Goal: Task Accomplishment & Management: Use online tool/utility

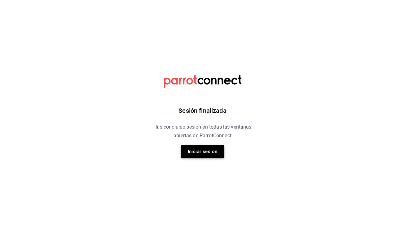
click at [211, 154] on button "Iniciar sesión" at bounding box center [202, 151] width 43 height 13
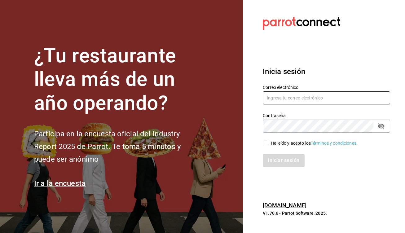
click at [293, 101] on input "text" at bounding box center [326, 97] width 127 height 13
type input "linmarcelo1982@gmail.com"
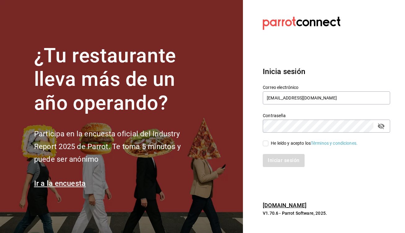
click at [262, 142] on div "He leído y acepto los Términos y condiciones." at bounding box center [322, 140] width 135 height 14
click at [265, 144] on input "He leído y acepto los Términos y condiciones." at bounding box center [266, 144] width 6 height 6
checkbox input "true"
click at [270, 163] on button "Iniciar sesión" at bounding box center [284, 160] width 42 height 13
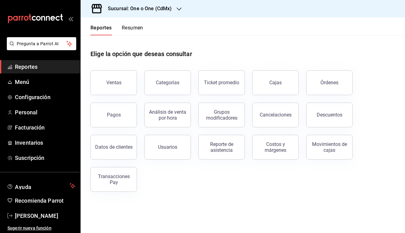
click at [119, 12] on div "Sucursal: One o One (CdMx)" at bounding box center [135, 8] width 99 height 17
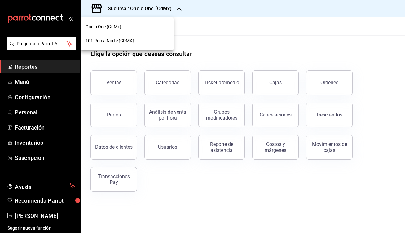
click at [109, 41] on span "101 Roma Norte (CDMX)" at bounding box center [110, 41] width 49 height 7
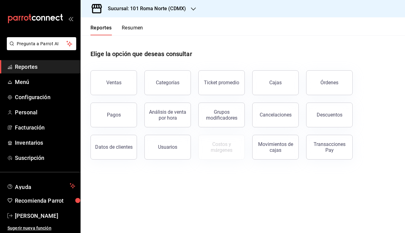
click at [127, 26] on button "Resumen" at bounding box center [132, 30] width 21 height 11
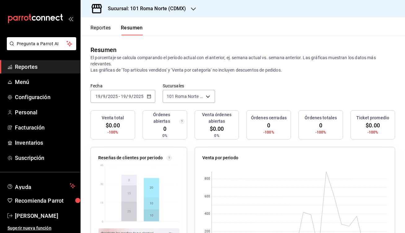
click at [119, 100] on div "[DATE] [DATE] - [DATE] [DATE]" at bounding box center [123, 96] width 65 height 13
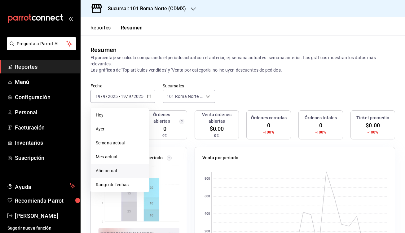
click at [123, 176] on li "Año actual" at bounding box center [120, 171] width 58 height 14
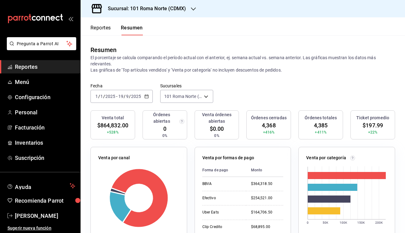
click at [140, 96] on input "2025" at bounding box center [136, 96] width 11 height 5
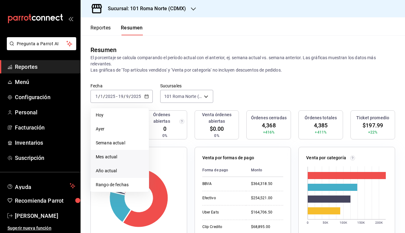
click at [115, 156] on span "Mes actual" at bounding box center [120, 157] width 48 height 7
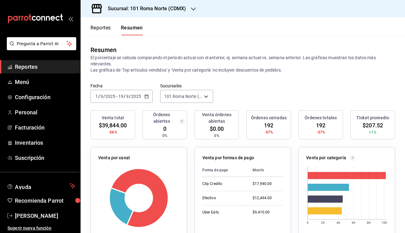
click at [136, 98] on input "2025" at bounding box center [136, 96] width 11 height 5
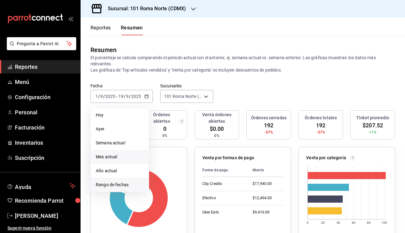
click at [116, 186] on span "Rango de fechas" at bounding box center [120, 185] width 48 height 7
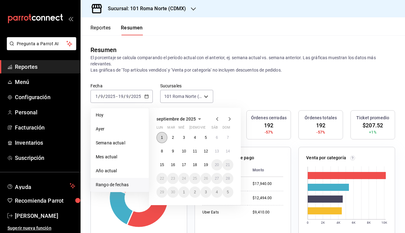
click at [167, 138] on button "1" at bounding box center [162, 137] width 11 height 11
click at [193, 166] on abbr "18" at bounding box center [195, 165] width 4 height 4
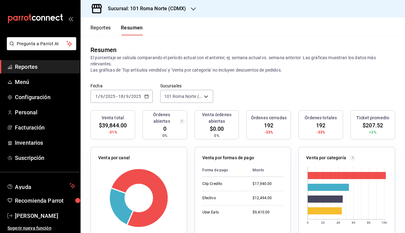
click at [143, 9] on h3 "Sucursal: 101 Roma Norte (CDMX)" at bounding box center [144, 8] width 83 height 7
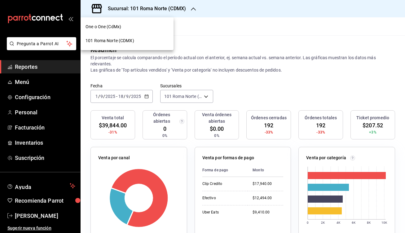
click at [116, 28] on span "One o One (CdMx)" at bounding box center [104, 27] width 36 height 7
